Goal: Transaction & Acquisition: Register for event/course

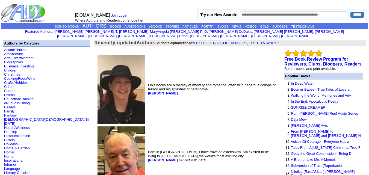
click at [52, 30] on link "Featured Authors" at bounding box center [38, 31] width 27 height 4
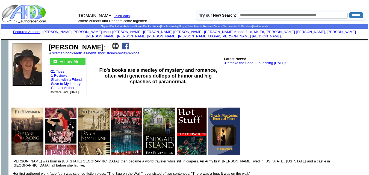
click at [112, 43] on img at bounding box center [115, 46] width 7 height 7
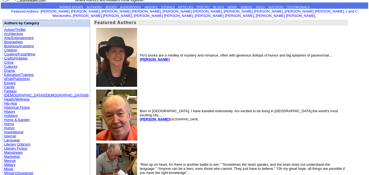
scroll to position [4, 0]
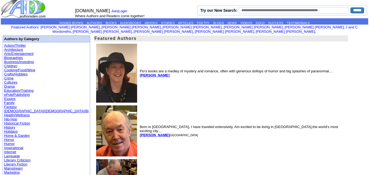
click at [85, 20] on td "SIGNED BOOKS AUTHORS BOOKS AUDIOBOOKS eBOOKS STORIES ARTICLES POETRY BLOGS NEWS…" at bounding box center [184, 21] width 367 height 6
click at [89, 23] on link "AUTHORS" at bounding box center [94, 22] width 15 height 3
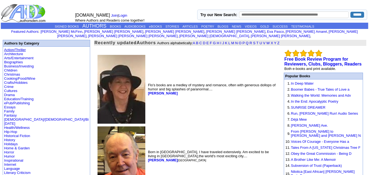
click at [20, 48] on link "Action/Thriller" at bounding box center [15, 50] width 22 height 4
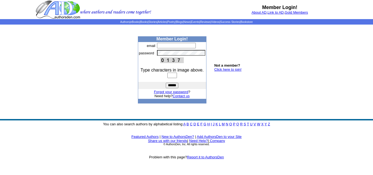
click at [170, 45] on input "text" at bounding box center [176, 45] width 39 height 5
drag, startPoint x: 169, startPoint y: 45, endPoint x: 156, endPoint y: 45, distance: 12.8
click at [156, 45] on td "*" at bounding box center [181, 45] width 50 height 7
paste input "**********"
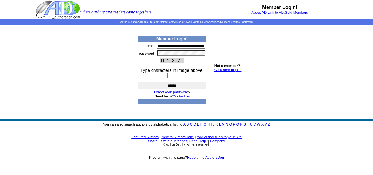
type input "**********"
click at [166, 83] on input "******" at bounding box center [172, 85] width 13 height 5
click at [230, 70] on link "Click here to join!" at bounding box center [227, 70] width 27 height 4
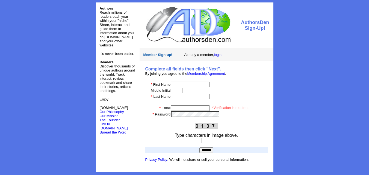
scroll to position [5, 0]
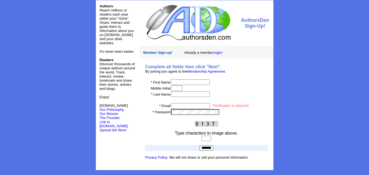
click at [188, 81] on input "text" at bounding box center [190, 81] width 39 height 5
type input "*******"
click at [178, 94] on input "text" at bounding box center [190, 93] width 39 height 5
type input "******"
click at [182, 105] on input "email" at bounding box center [190, 105] width 39 height 5
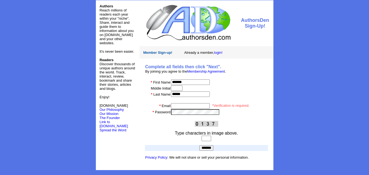
paste input "**********"
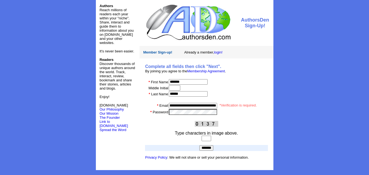
type input "**********"
click at [199, 145] on input "*******" at bounding box center [206, 147] width 14 height 5
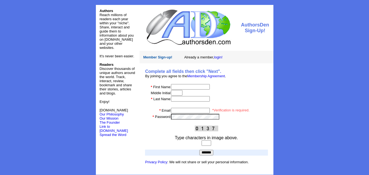
scroll to position [5, 0]
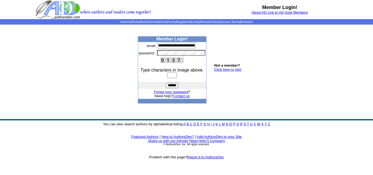
scroll to position [0, 15]
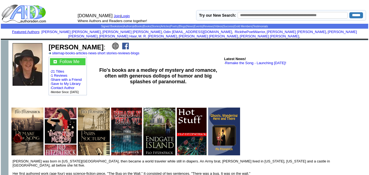
click at [122, 43] on img at bounding box center [125, 46] width 7 height 7
click at [112, 43] on img at bounding box center [115, 46] width 7 height 7
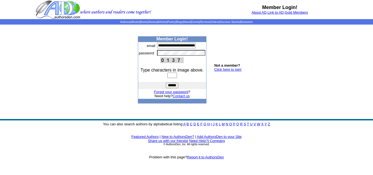
scroll to position [0, 15]
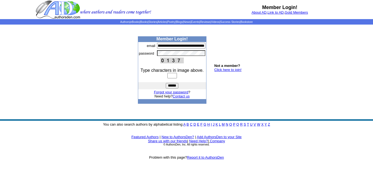
type input "**********"
click at [172, 84] on input "******" at bounding box center [172, 85] width 13 height 5
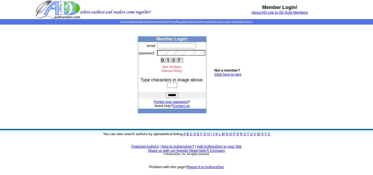
click at [218, 73] on link "Click here to join!" at bounding box center [227, 74] width 27 height 4
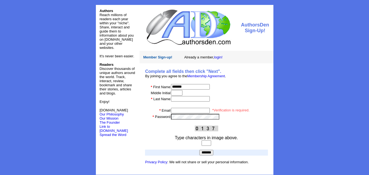
type input "*******"
click at [207, 98] on input "text" at bounding box center [190, 98] width 39 height 5
type input "******"
click at [191, 111] on input "email" at bounding box center [190, 110] width 39 height 5
type input "**********"
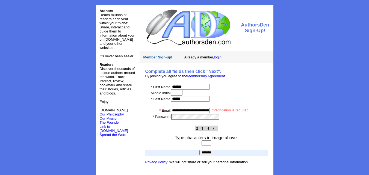
click at [207, 143] on input "text" at bounding box center [206, 142] width 10 height 5
type input "****"
click at [199, 150] on input "*******" at bounding box center [206, 152] width 14 height 5
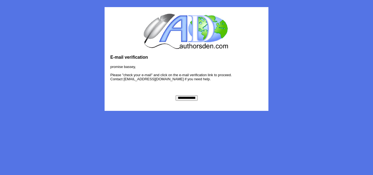
click at [185, 99] on input "**********" at bounding box center [187, 97] width 22 height 5
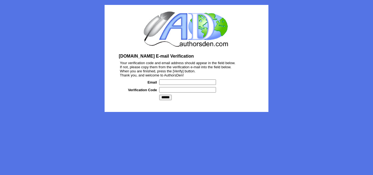
click at [182, 83] on input "text" at bounding box center [187, 81] width 57 height 5
type input "**********"
click at [188, 91] on input "text" at bounding box center [187, 89] width 57 height 5
click at [167, 98] on input "******" at bounding box center [165, 97] width 13 height 5
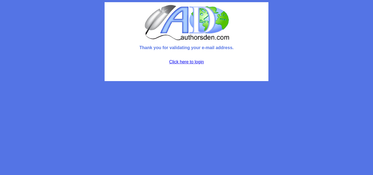
click at [191, 60] on link "Click here to login" at bounding box center [186, 62] width 35 height 5
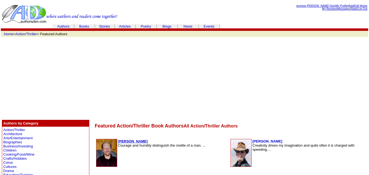
scroll to position [106, 0]
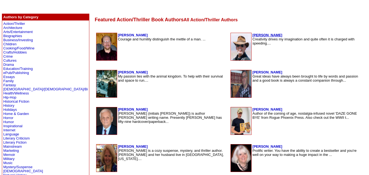
drag, startPoint x: 245, startPoint y: 33, endPoint x: 240, endPoint y: 35, distance: 5.5
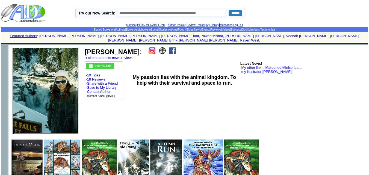
click at [159, 47] on img at bounding box center [162, 50] width 7 height 7
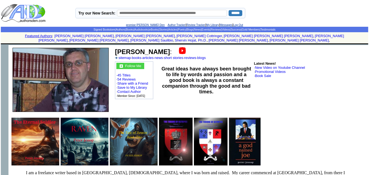
click at [179, 47] on img at bounding box center [182, 50] width 7 height 7
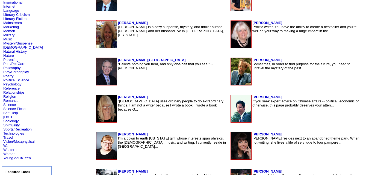
scroll to position [232, 0]
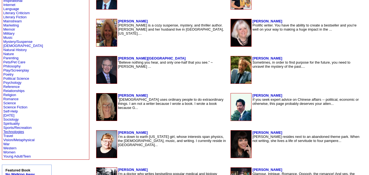
click at [10, 131] on link "Technologies" at bounding box center [13, 132] width 21 height 4
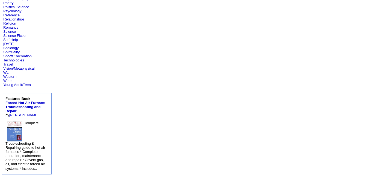
scroll to position [306, 0]
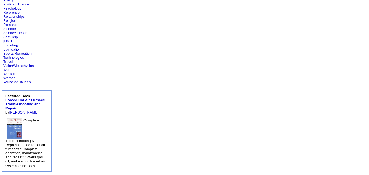
click at [13, 81] on link "Young Adult/Teen" at bounding box center [17, 82] width 28 height 4
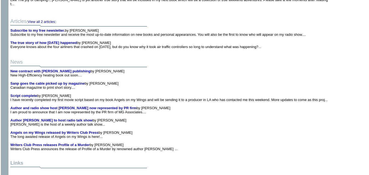
scroll to position [637, 0]
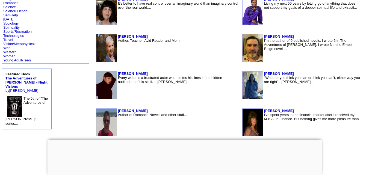
scroll to position [328, 0]
click at [15, 54] on link "Women" at bounding box center [9, 56] width 12 height 4
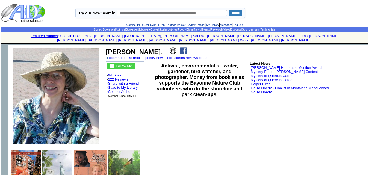
click at [170, 48] on img at bounding box center [173, 50] width 7 height 7
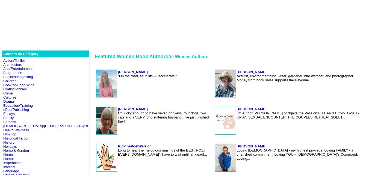
scroll to position [70, 0]
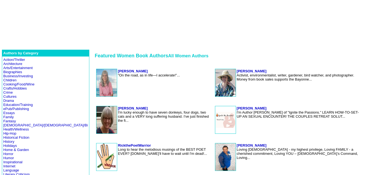
drag, startPoint x: 102, startPoint y: 145, endPoint x: 91, endPoint y: 137, distance: 14.0
click at [95, 137] on td at bounding box center [228, 138] width 267 height 7
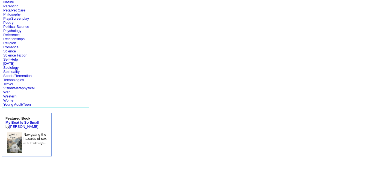
scroll to position [284, 0]
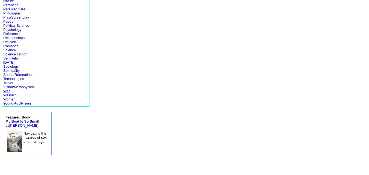
click at [7, 91] on link "War" at bounding box center [6, 91] width 6 height 4
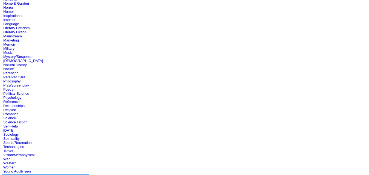
scroll to position [216, 0]
click at [14, 155] on link "Vision/Metaphysical" at bounding box center [18, 155] width 31 height 4
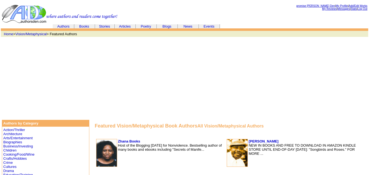
click at [177, 146] on font "Host of the Blogging [DATE] for Nonviolence. Bestselling author of many books a…" at bounding box center [170, 147] width 104 height 8
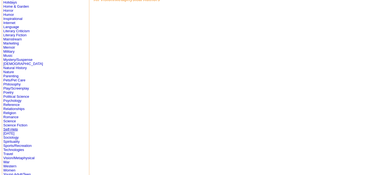
scroll to position [212, 0]
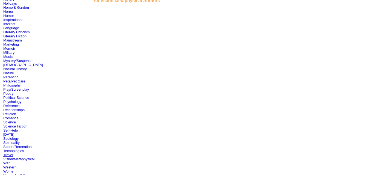
click at [10, 153] on link "Travel" at bounding box center [8, 155] width 10 height 4
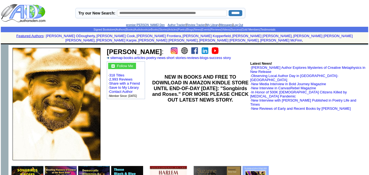
click at [181, 47] on img at bounding box center [184, 50] width 7 height 7
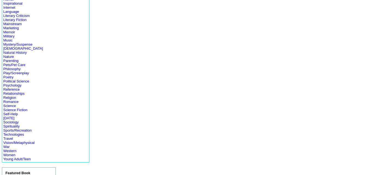
scroll to position [153, 0]
click at [19, 133] on link "Technologies" at bounding box center [13, 134] width 21 height 4
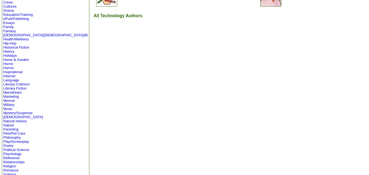
scroll to position [305, 0]
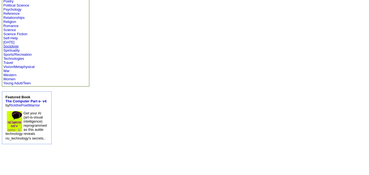
click at [17, 45] on link "Sociology" at bounding box center [10, 46] width 15 height 4
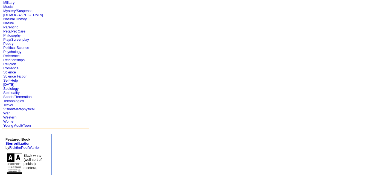
scroll to position [276, 0]
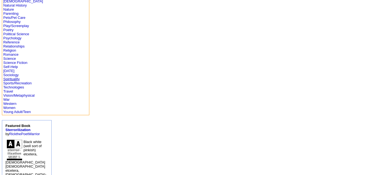
click at [15, 78] on link "Spirituality" at bounding box center [11, 79] width 16 height 4
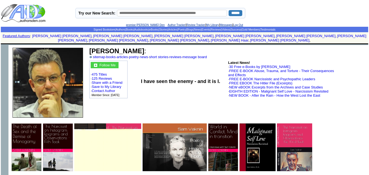
click at [339, 17] on td at bounding box center [307, 13] width 121 height 19
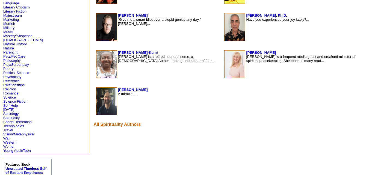
scroll to position [238, 0]
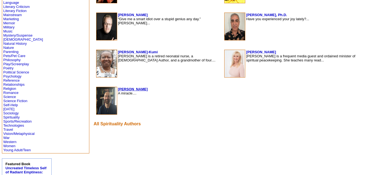
drag, startPoint x: 87, startPoint y: 87, endPoint x: 85, endPoint y: 90, distance: 3.9
click at [22, 120] on link "Sports/Recreation" at bounding box center [17, 121] width 28 height 4
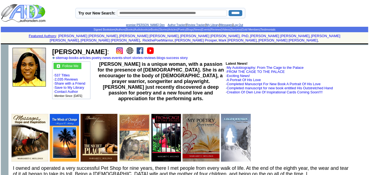
click at [133, 48] on img at bounding box center [129, 50] width 7 height 7
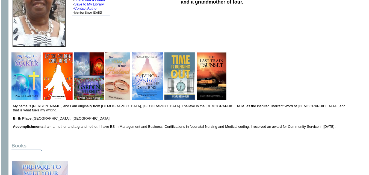
scroll to position [79, 0]
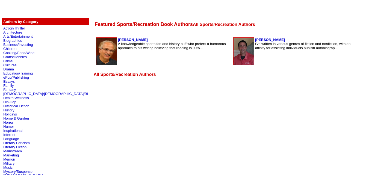
scroll to position [104, 0]
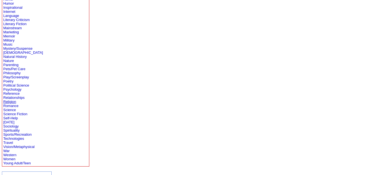
scroll to position [227, 0]
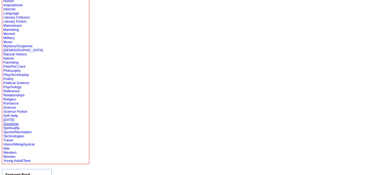
click at [13, 124] on link "Sociology" at bounding box center [10, 124] width 15 height 4
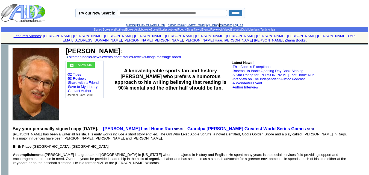
click at [201, 47] on td "Steven A Falco : sitemap · books · news · events · short stories · reviews · bl…" at bounding box center [216, 52] width 302 height 13
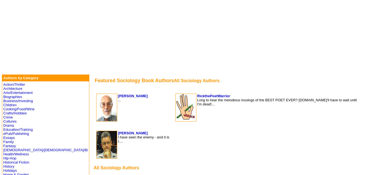
scroll to position [45, 0]
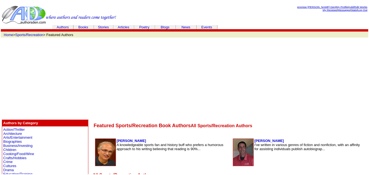
scroll to position [227, 0]
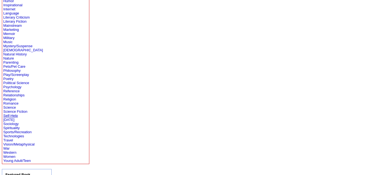
click at [18, 117] on link "Self-Help" at bounding box center [10, 116] width 14 height 4
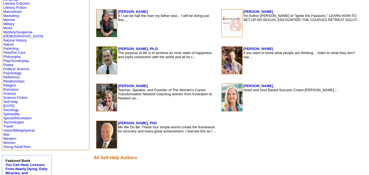
scroll to position [242, 0]
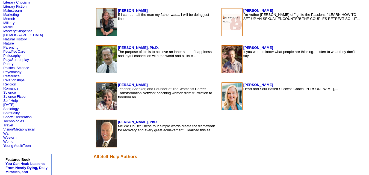
click at [19, 95] on link "Science Fiction" at bounding box center [15, 96] width 24 height 4
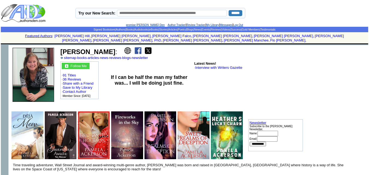
click at [125, 47] on img at bounding box center [127, 50] width 7 height 7
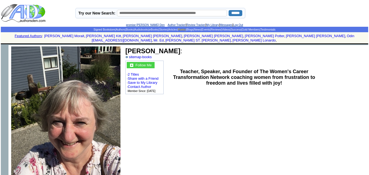
click at [183, 30] on link "Poetry" at bounding box center [182, 29] width 8 height 3
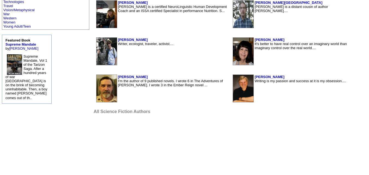
scroll to position [361, 0]
drag, startPoint x: 250, startPoint y: 43, endPoint x: 246, endPoint y: 40, distance: 5.1
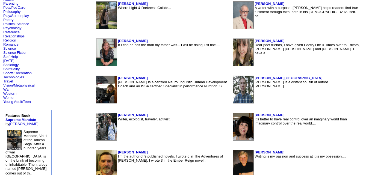
scroll to position [285, 0]
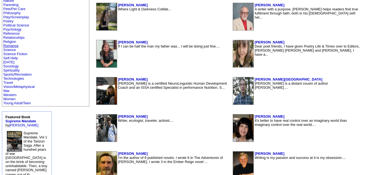
click at [15, 47] on link "Romance" at bounding box center [10, 46] width 15 height 4
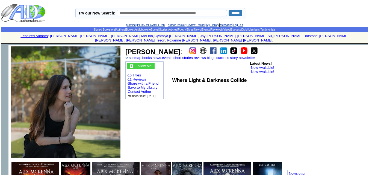
click at [194, 80] on td "Where Light & Darkness Collide" at bounding box center [209, 80] width 79 height 39
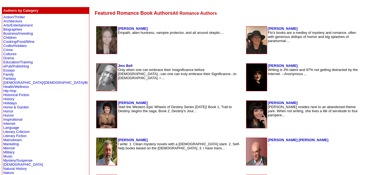
scroll to position [110, 0]
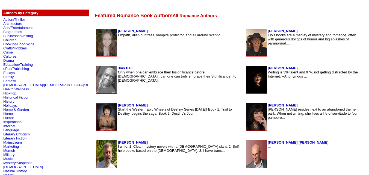
drag, startPoint x: 96, startPoint y: 140, endPoint x: 84, endPoint y: 125, distance: 19.4
click at [118, 125] on td "Cheri Clifton Start the Western Epic Wheels of Destiny Series Today! Book 1, Tr…" at bounding box center [181, 117] width 126 height 28
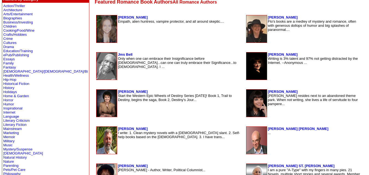
scroll to position [122, 0]
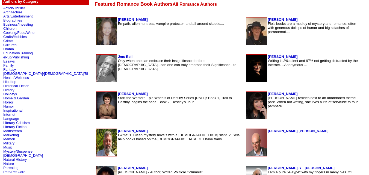
click at [26, 16] on link "Arts/Entertainment" at bounding box center [17, 16] width 29 height 4
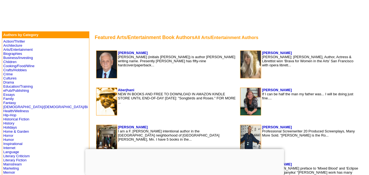
scroll to position [88, 0]
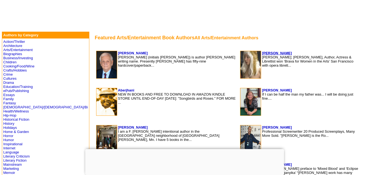
drag, startPoint x: 265, startPoint y: 51, endPoint x: 262, endPoint y: 52, distance: 3.3
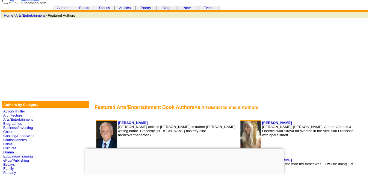
scroll to position [0, 0]
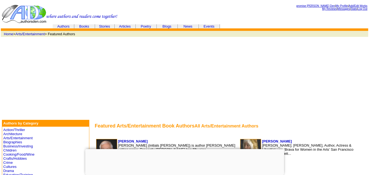
click at [63, 24] on link "Authors" at bounding box center [63, 26] width 12 height 4
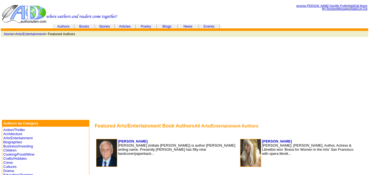
click at [81, 24] on link at bounding box center [60, 22] width 116 height 5
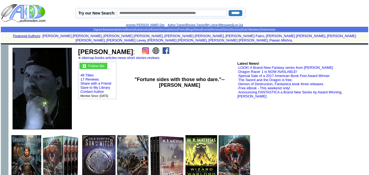
click at [152, 47] on img at bounding box center [155, 50] width 7 height 7
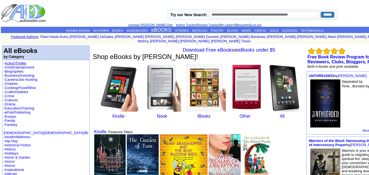
click at [14, 61] on link "Action/Thriller" at bounding box center [16, 63] width 22 height 4
